Goal: Task Accomplishment & Management: Manage account settings

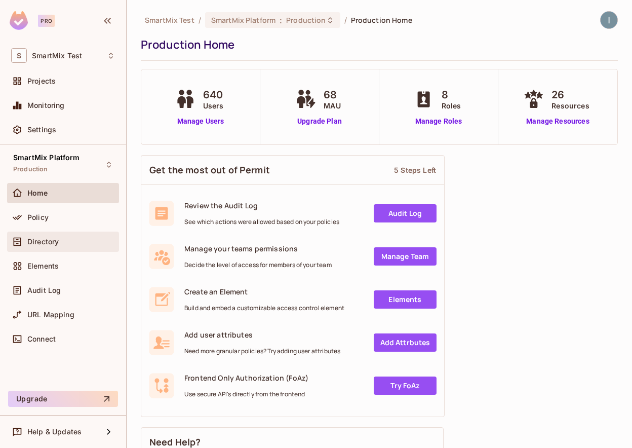
click at [40, 242] on span "Directory" at bounding box center [42, 242] width 31 height 8
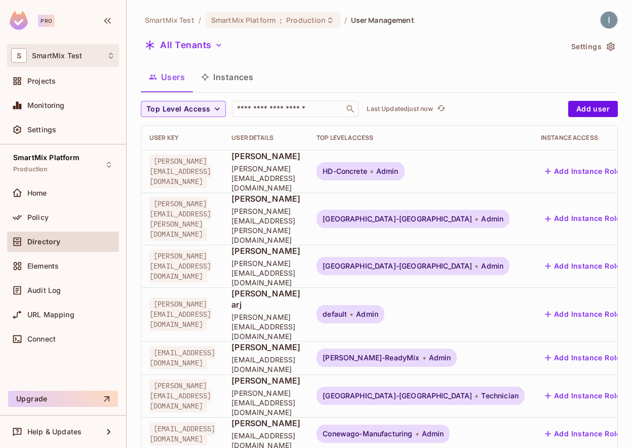
click at [95, 53] on div "S SmartMix Test" at bounding box center [63, 55] width 104 height 15
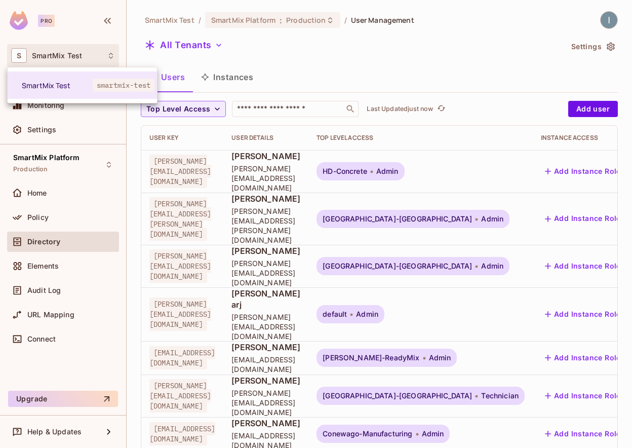
click at [268, 108] on div at bounding box center [316, 224] width 632 height 448
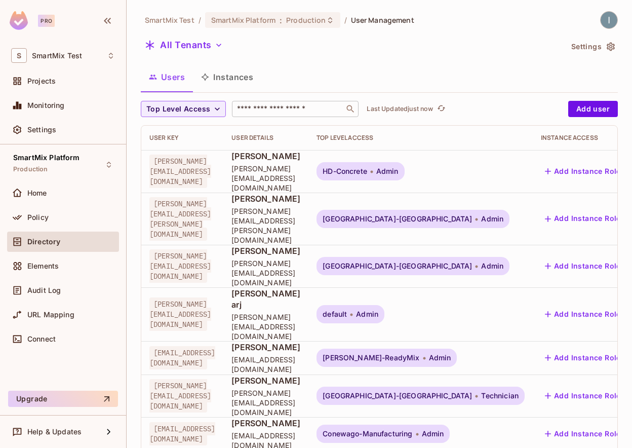
click at [270, 106] on input "text" at bounding box center [288, 109] width 106 height 10
paste input "**********"
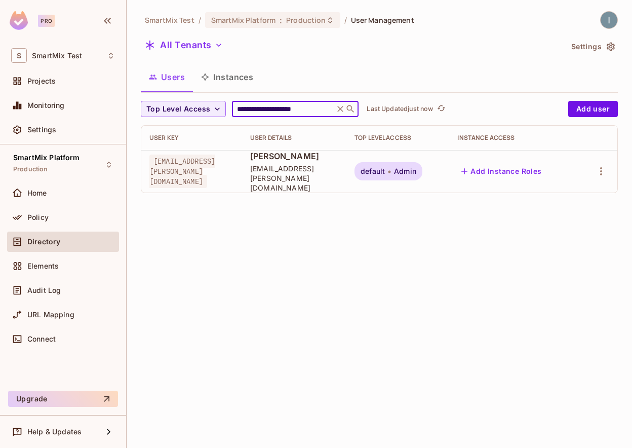
type input "**********"
click at [299, 162] on span "[PERSON_NAME]" at bounding box center [294, 155] width 88 height 11
click at [303, 168] on span "[EMAIL_ADDRESS][PERSON_NAME][DOMAIN_NAME]" at bounding box center [294, 178] width 88 height 29
click at [598, 169] on icon "button" at bounding box center [601, 171] width 12 height 12
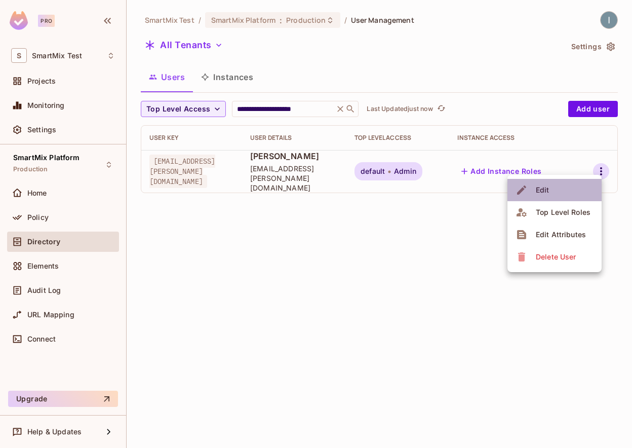
click at [561, 189] on li "Edit" at bounding box center [555, 190] width 94 height 22
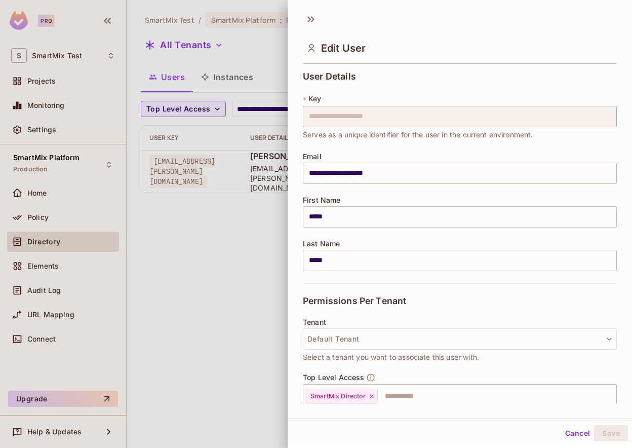
click at [246, 253] on div at bounding box center [316, 224] width 632 height 448
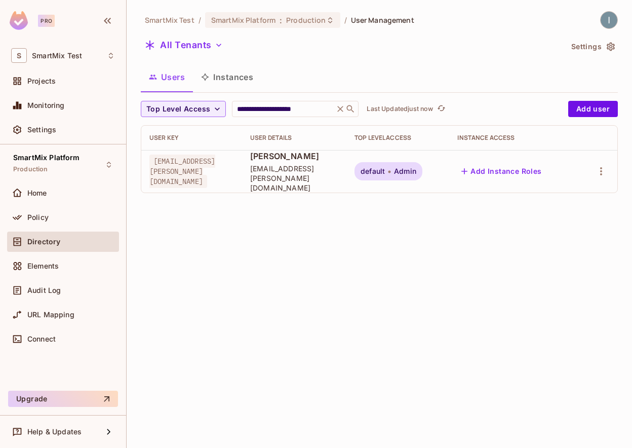
click at [197, 167] on span "[EMAIL_ADDRESS][PERSON_NAME][DOMAIN_NAME]" at bounding box center [182, 171] width 66 height 33
click at [273, 164] on td "[PERSON_NAME] [PERSON_NAME][EMAIL_ADDRESS][DOMAIN_NAME]" at bounding box center [294, 171] width 104 height 43
click at [275, 164] on td "[PERSON_NAME] [PERSON_NAME][EMAIL_ADDRESS][DOMAIN_NAME]" at bounding box center [294, 171] width 104 height 43
